Goal: Check status: Check status

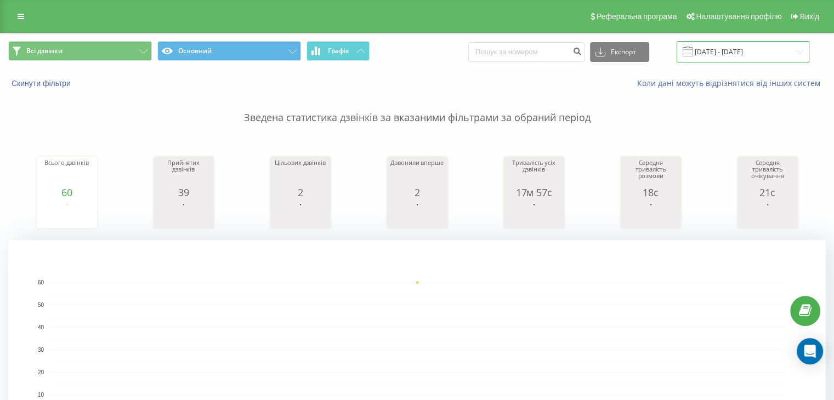
click at [750, 54] on input "[DATE] - [DATE]" at bounding box center [742, 51] width 133 height 21
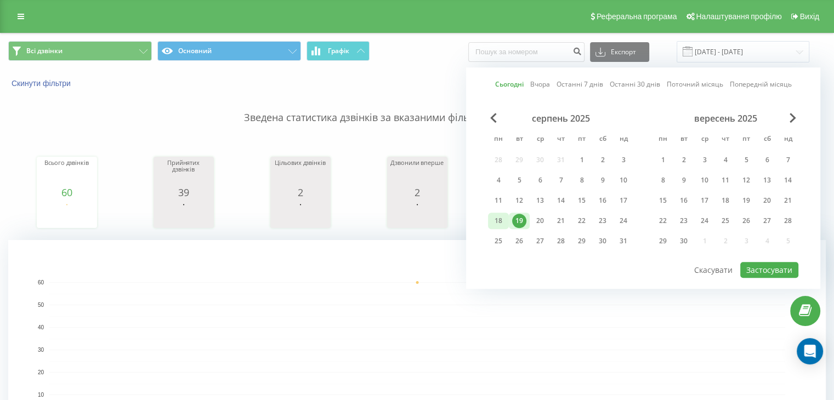
click at [498, 218] on div "18" at bounding box center [498, 221] width 14 height 14
click at [579, 157] on div "1" at bounding box center [581, 160] width 14 height 14
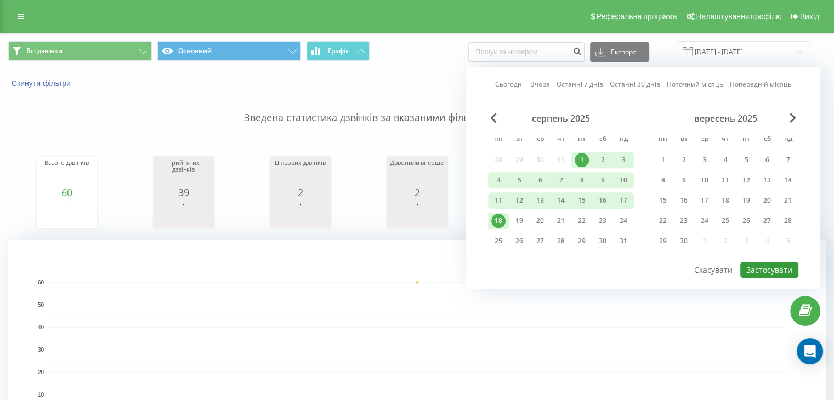
click at [746, 265] on button "Застосувати" at bounding box center [769, 270] width 58 height 16
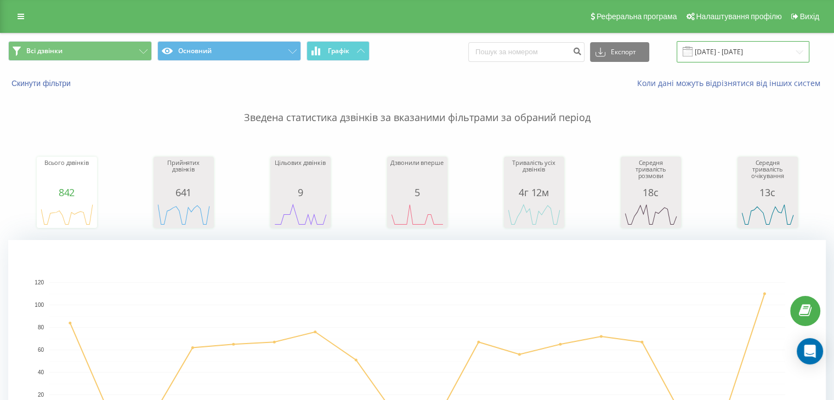
click at [721, 48] on input "[DATE] - [DATE]" at bounding box center [742, 51] width 133 height 21
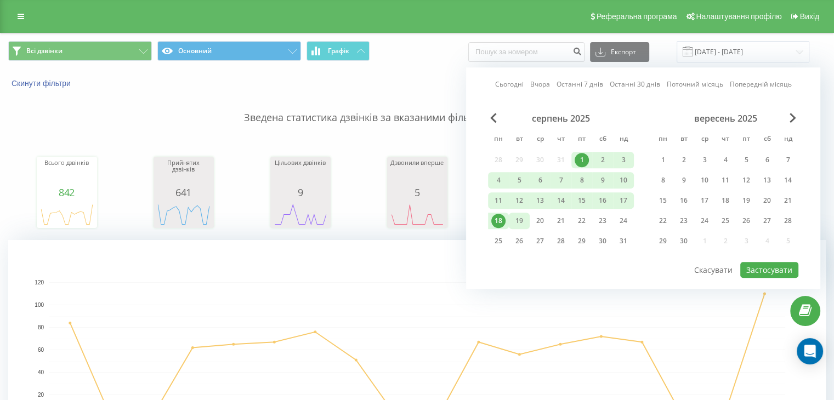
click at [519, 223] on div "19" at bounding box center [519, 221] width 14 height 14
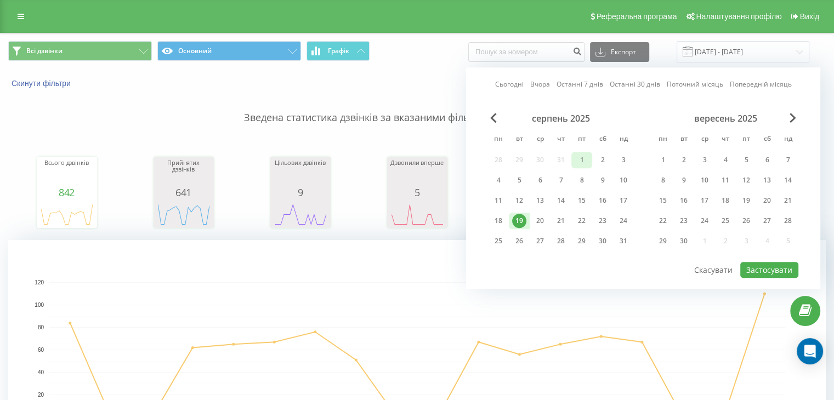
click at [577, 157] on div "1" at bounding box center [581, 160] width 14 height 14
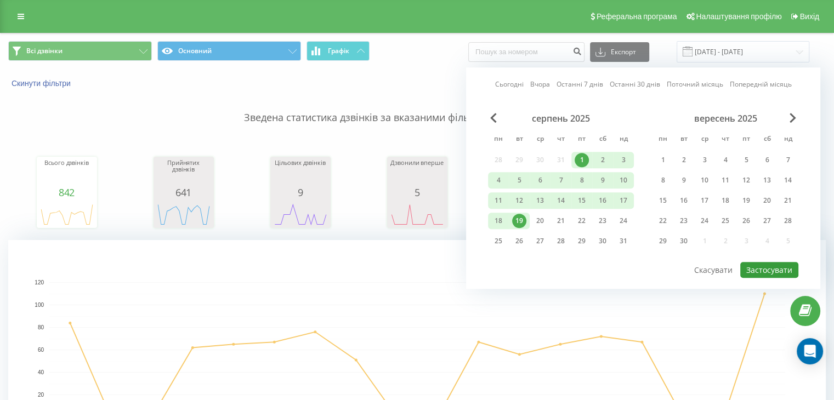
click at [753, 266] on button "Застосувати" at bounding box center [769, 270] width 58 height 16
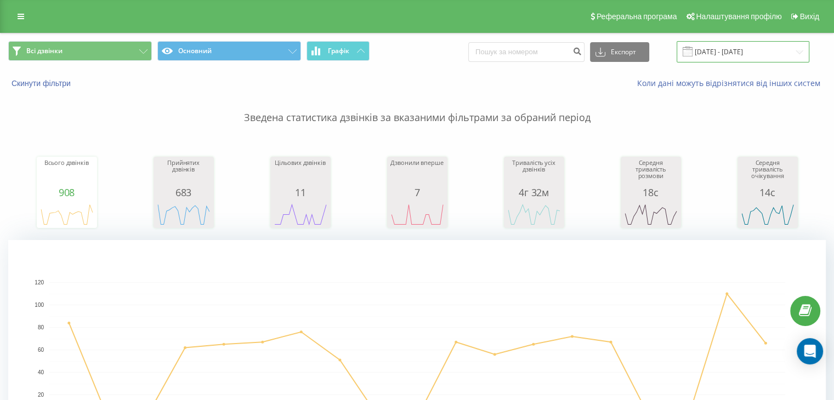
click at [715, 52] on input "[DATE] - [DATE]" at bounding box center [742, 51] width 133 height 21
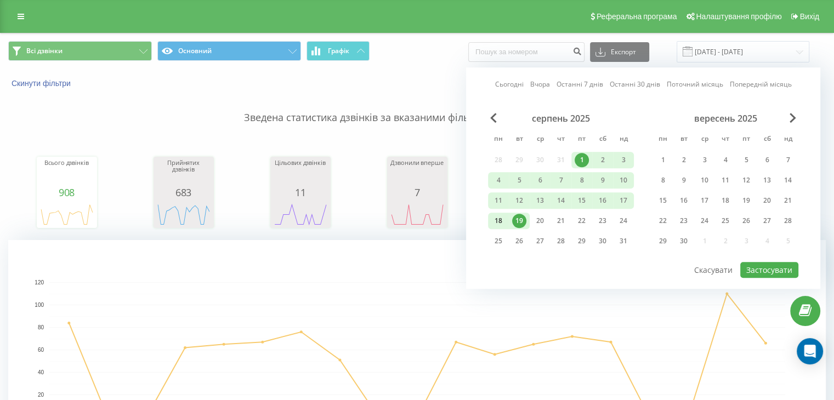
click at [498, 221] on div "18" at bounding box center [498, 221] width 14 height 14
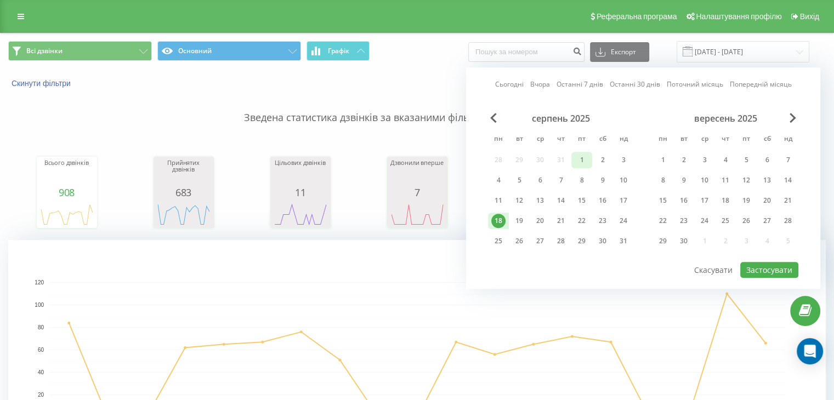
click at [574, 156] on div "1" at bounding box center [581, 160] width 14 height 14
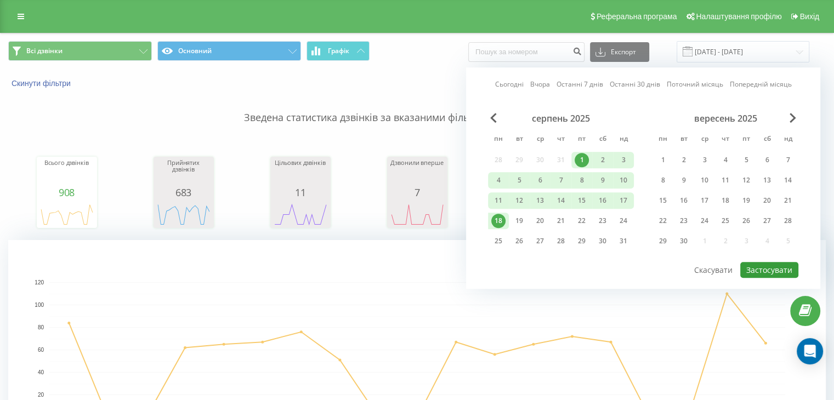
click at [753, 269] on button "Застосувати" at bounding box center [769, 270] width 58 height 16
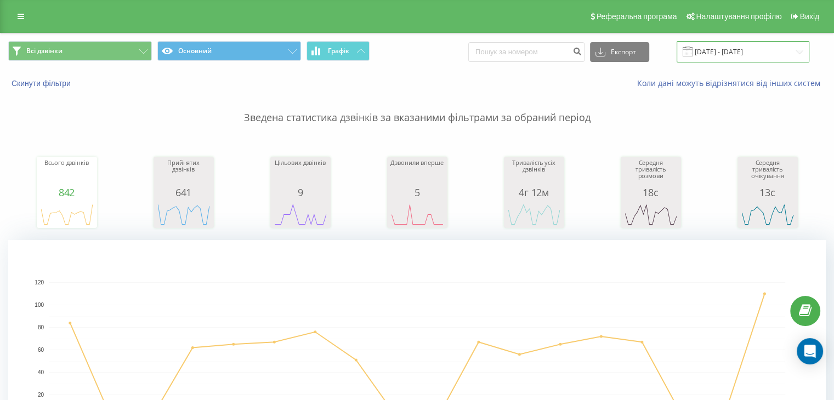
click at [761, 58] on input "[DATE] - [DATE]" at bounding box center [742, 51] width 133 height 21
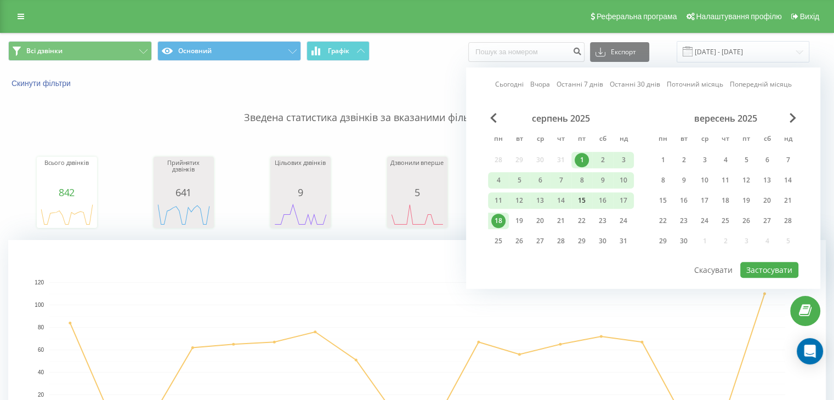
click at [579, 200] on div "15" at bounding box center [581, 201] width 14 height 14
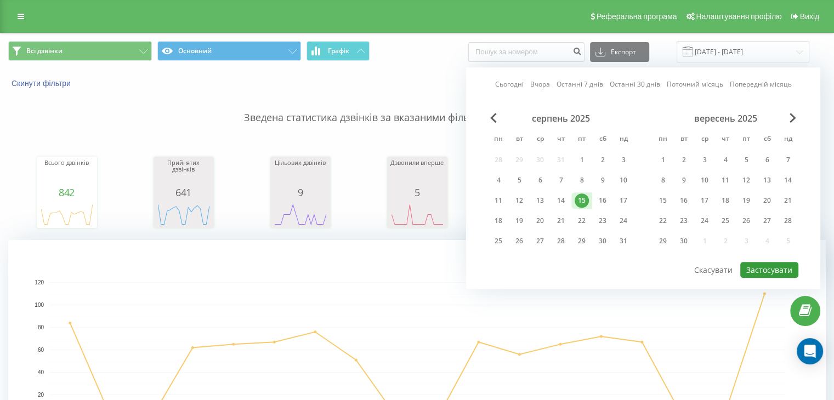
click at [768, 262] on button "Застосувати" at bounding box center [769, 270] width 58 height 16
type input "[DATE] - [DATE]"
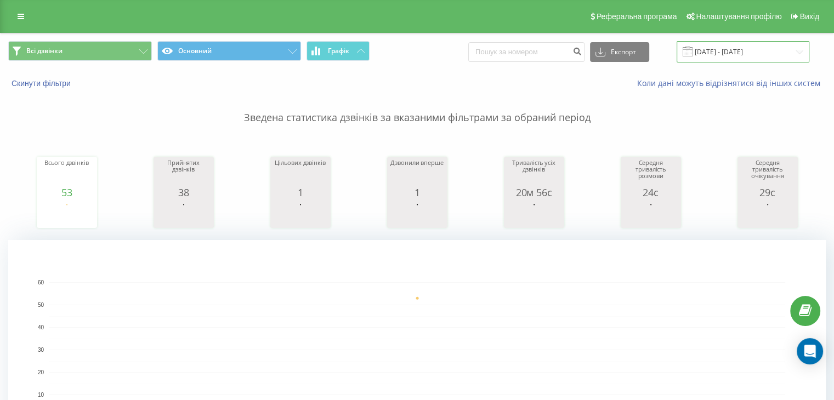
click at [794, 49] on input "[DATE] - [DATE]" at bounding box center [742, 51] width 133 height 21
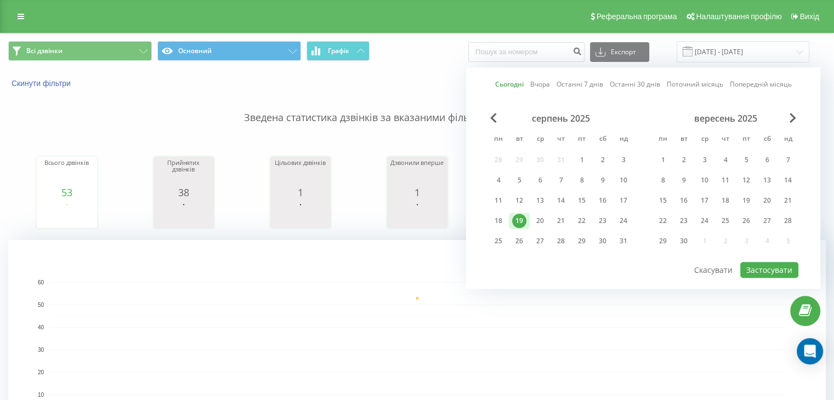
click at [515, 214] on div "19" at bounding box center [519, 221] width 14 height 14
click at [584, 154] on div "1" at bounding box center [581, 160] width 14 height 14
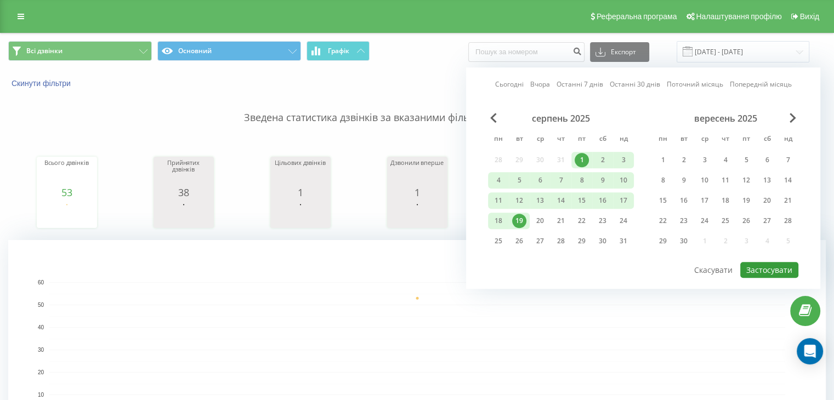
click at [777, 268] on button "Застосувати" at bounding box center [769, 270] width 58 height 16
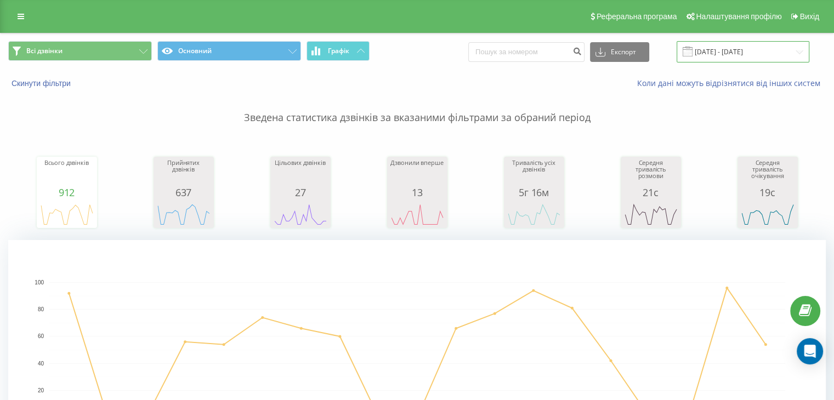
click at [737, 56] on input "[DATE] - [DATE]" at bounding box center [742, 51] width 133 height 21
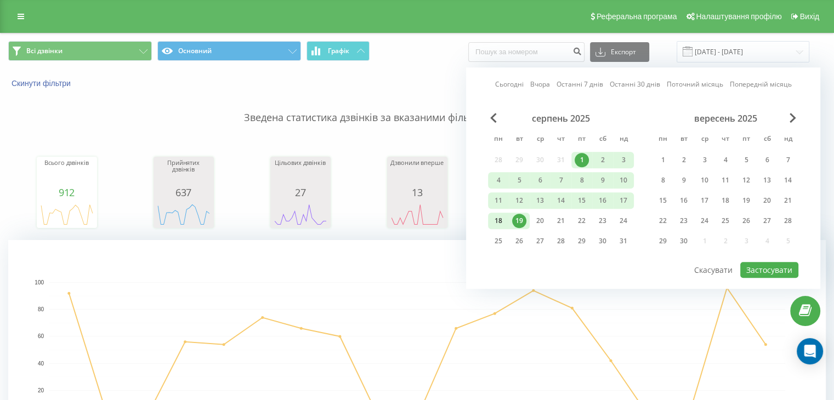
click at [494, 221] on div "18" at bounding box center [498, 221] width 14 height 14
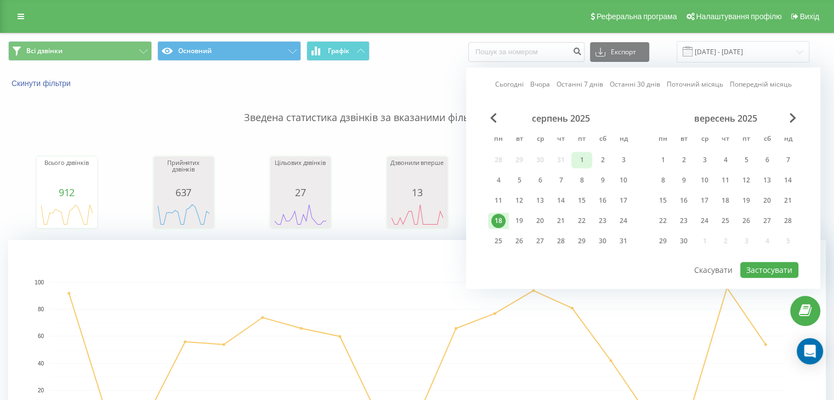
click at [583, 156] on div "1" at bounding box center [581, 160] width 14 height 14
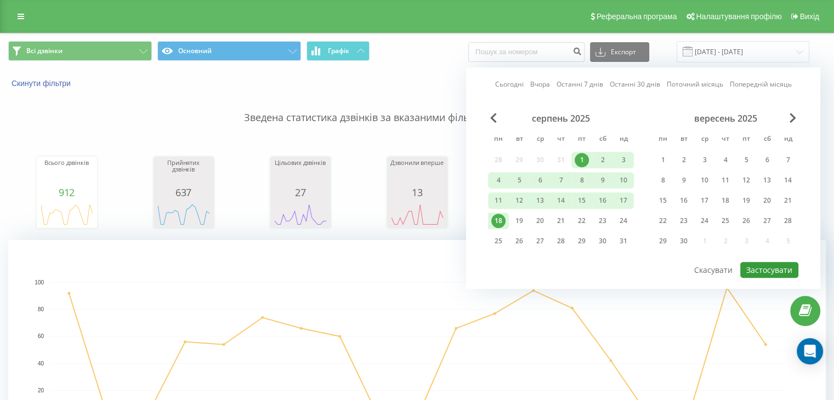
click at [778, 266] on button "Застосувати" at bounding box center [769, 270] width 58 height 16
type input "[DATE] - [DATE]"
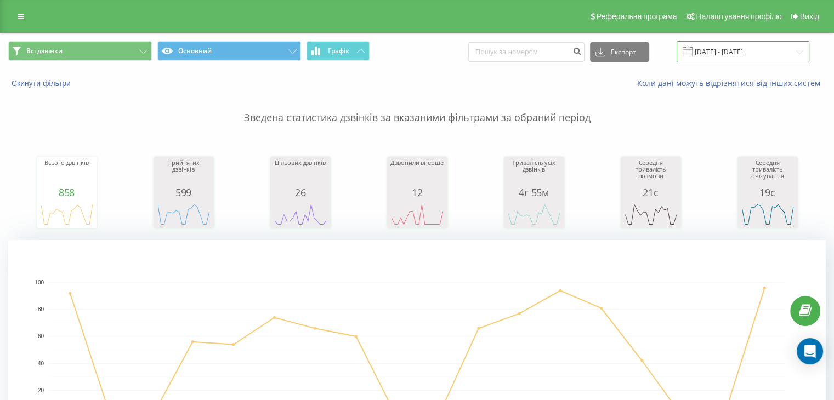
click at [742, 55] on input "[DATE] - [DATE]" at bounding box center [742, 51] width 133 height 21
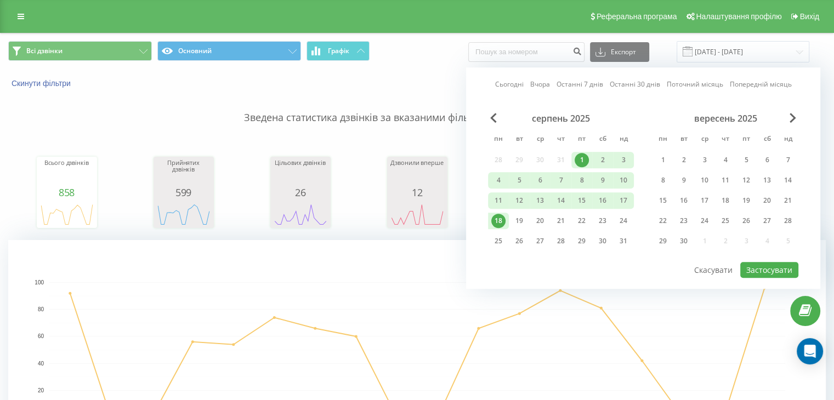
click at [383, 255] on rect "A chart." at bounding box center [416, 349] width 817 height 219
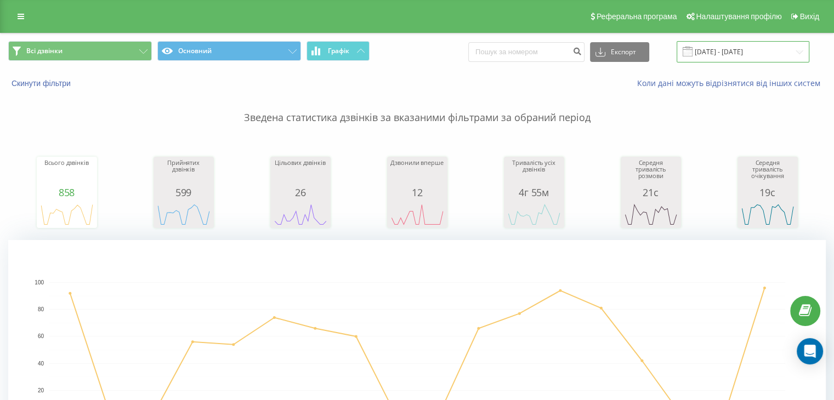
click at [723, 55] on input "[DATE] - [DATE]" at bounding box center [742, 51] width 133 height 21
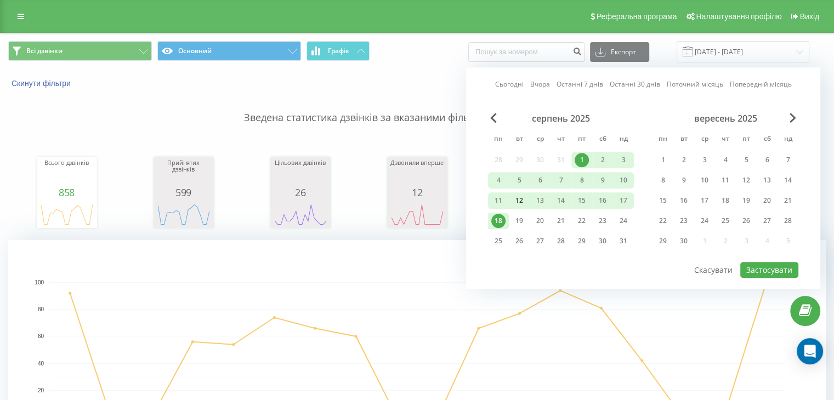
click at [528, 206] on div "12" at bounding box center [519, 200] width 21 height 16
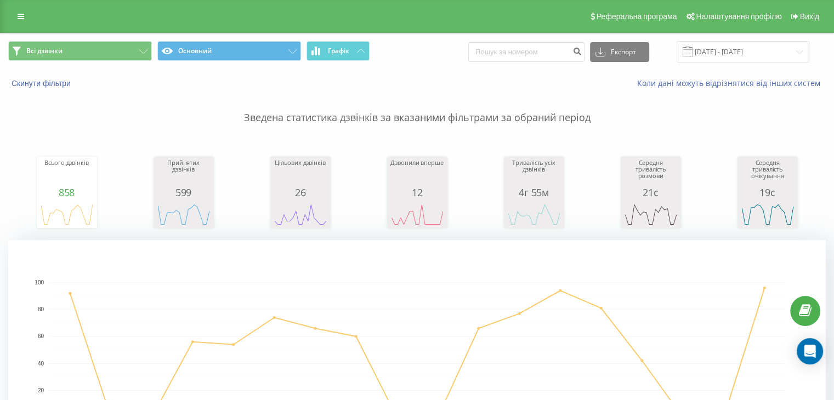
click at [338, 95] on p "Зведена статистика дзвінків за вказаними фільтрами за обраний період" at bounding box center [416, 107] width 817 height 36
